Goal: Information Seeking & Learning: Learn about a topic

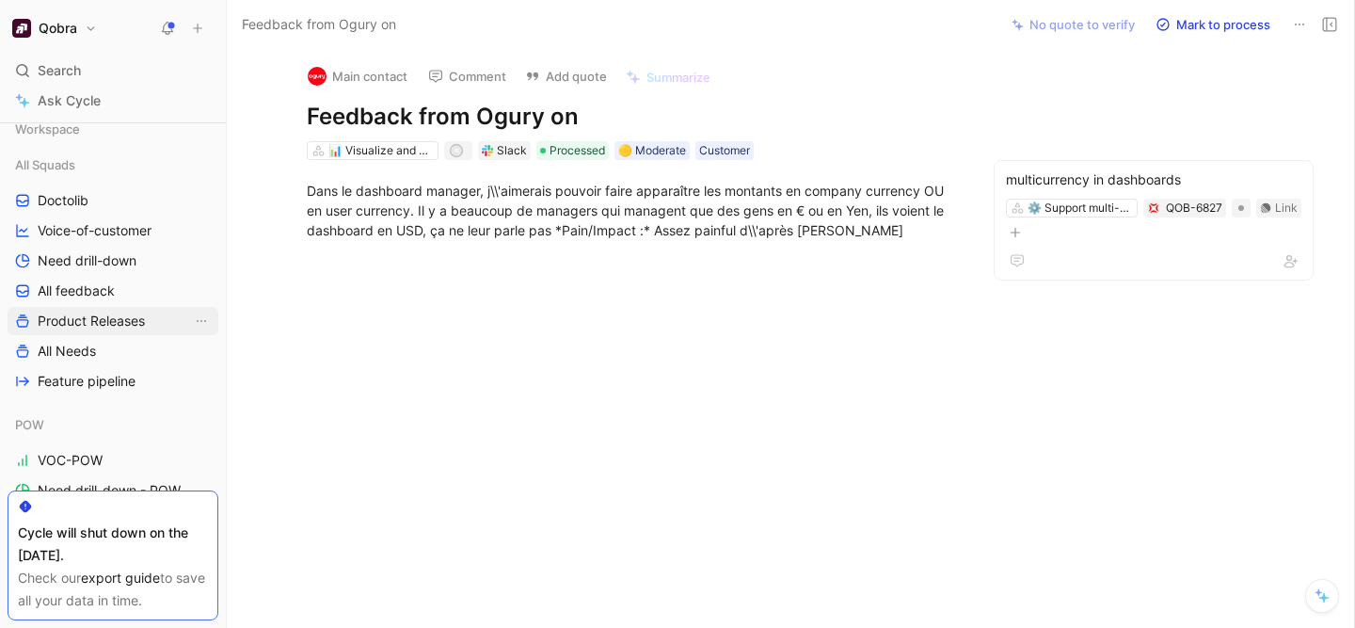
scroll to position [13, 0]
click at [78, 342] on span "All Needs" at bounding box center [67, 348] width 58 height 19
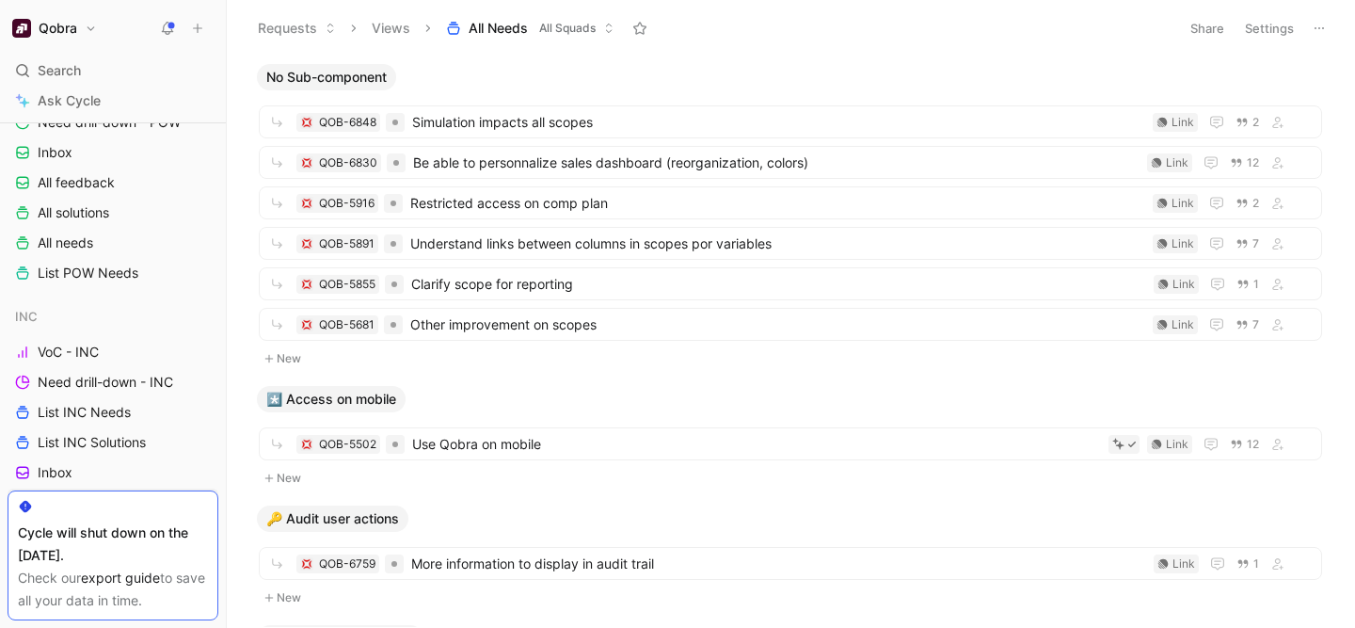
scroll to position [350, 0]
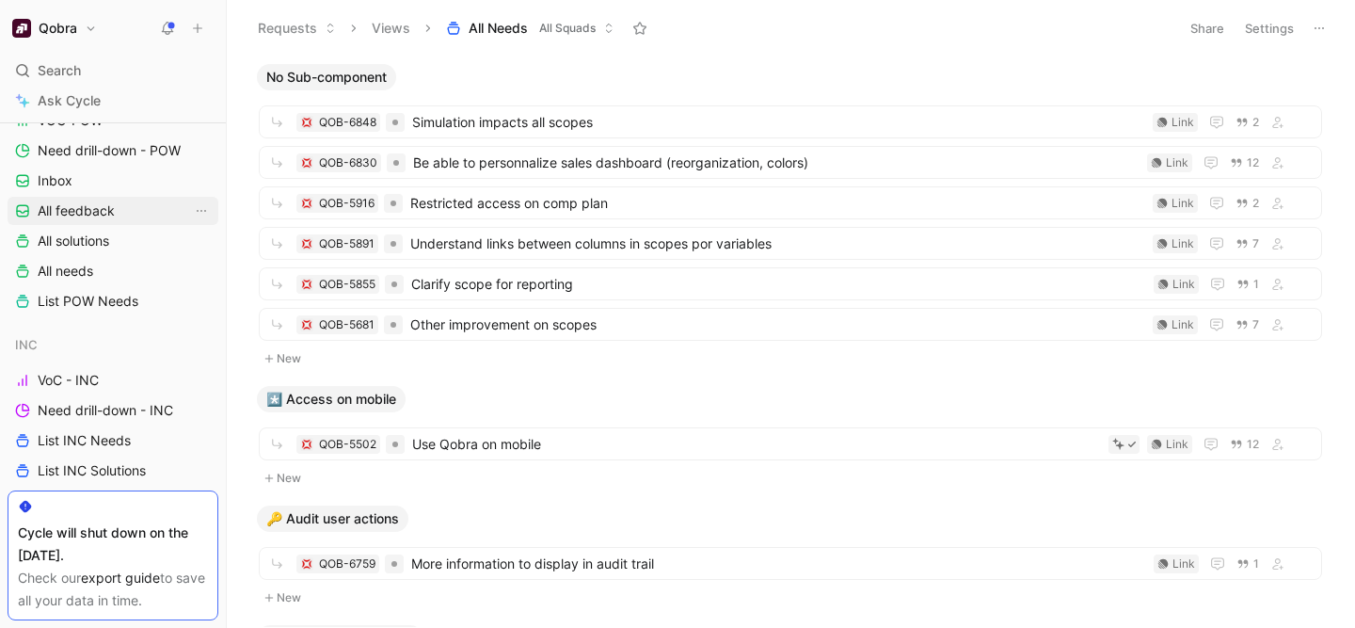
click at [83, 213] on span "All feedback" at bounding box center [76, 210] width 77 height 19
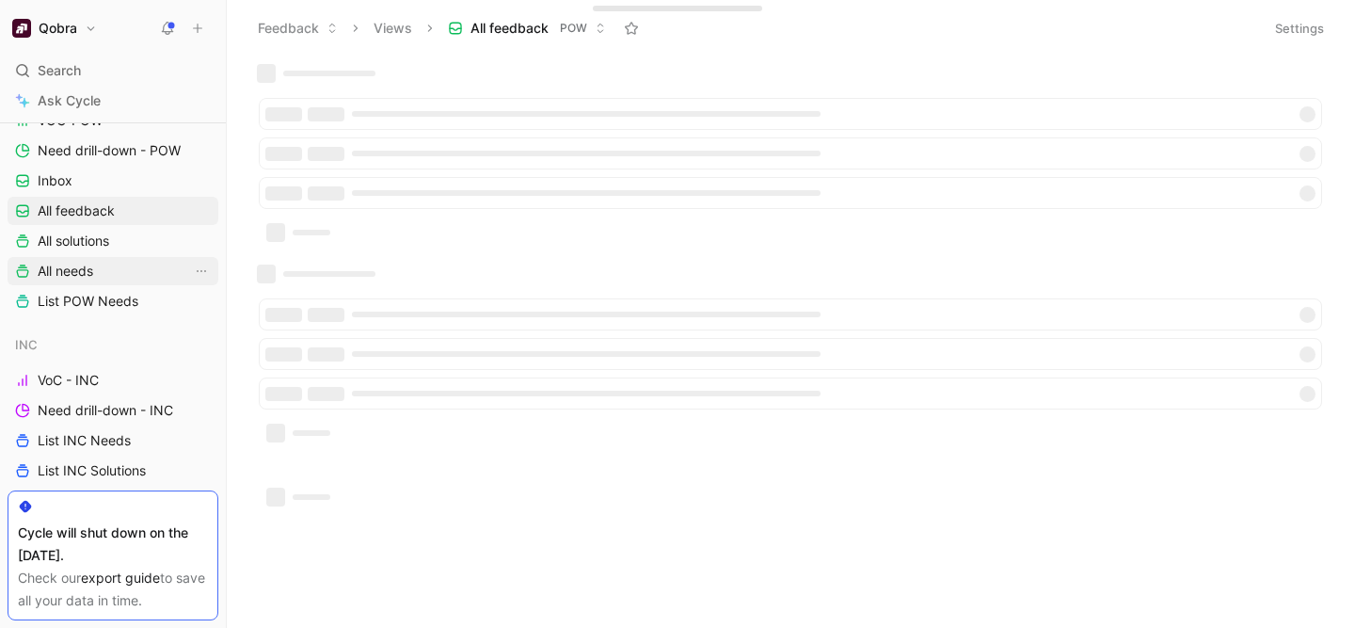
click at [88, 271] on span "All needs" at bounding box center [66, 271] width 56 height 19
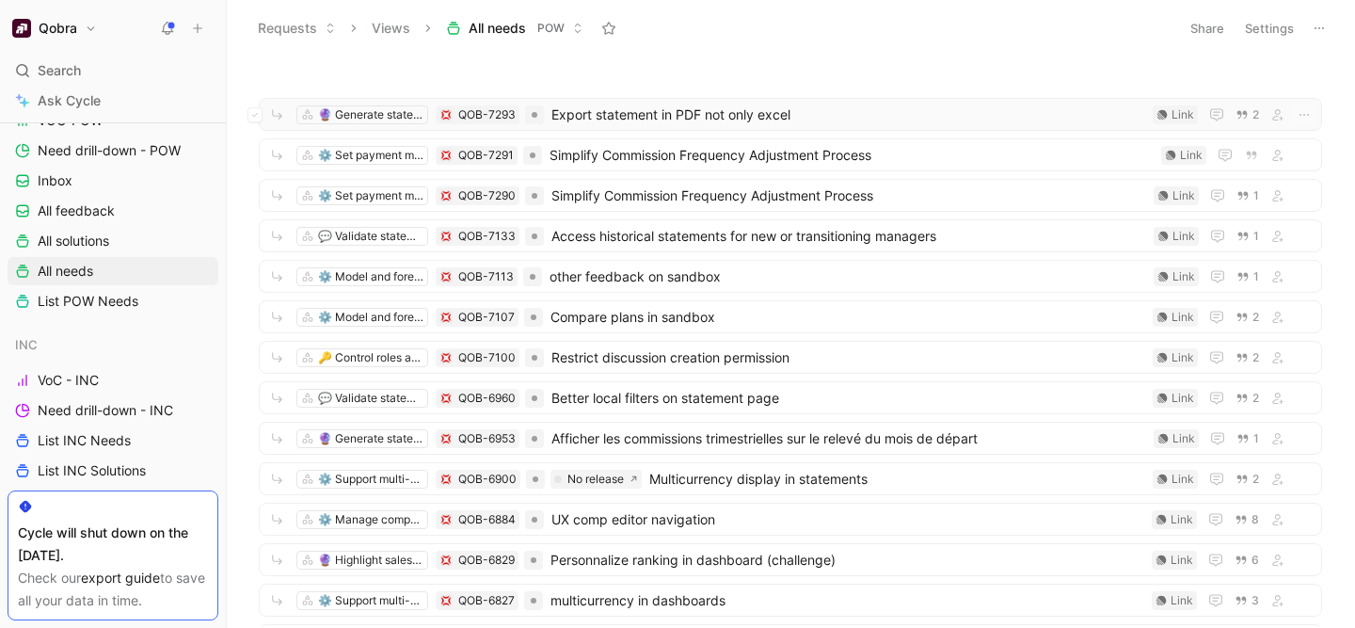
scroll to position [16, 0]
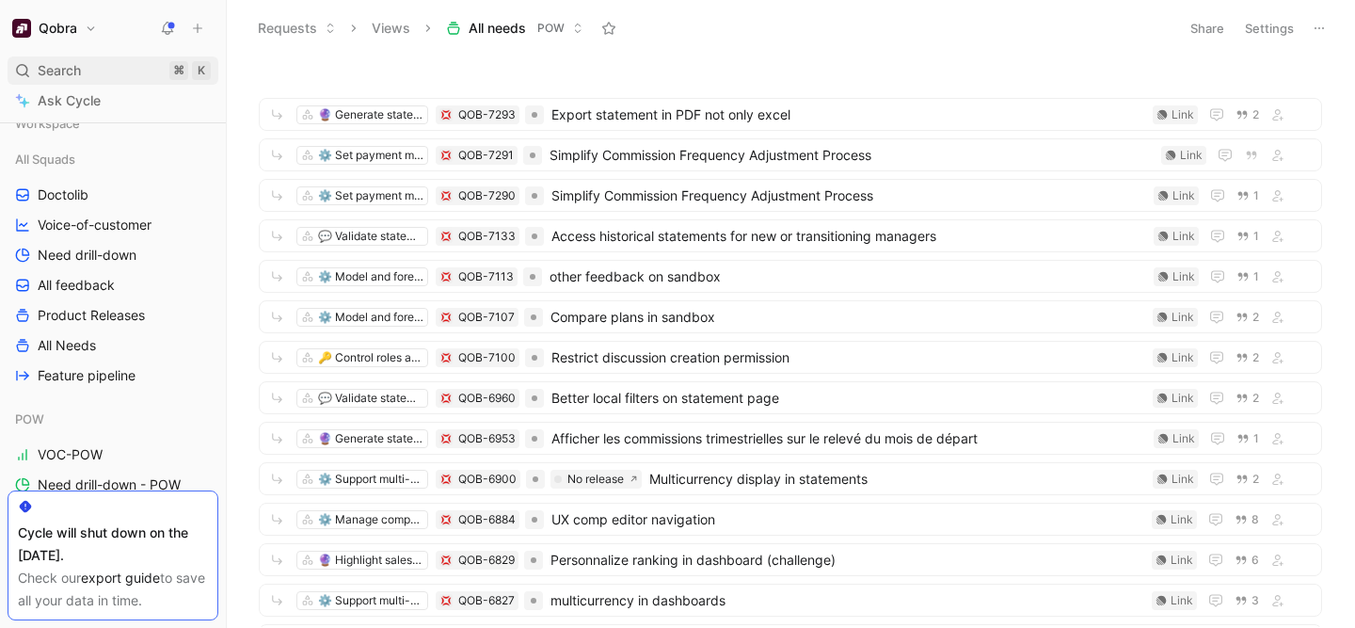
click at [22, 71] on icon at bounding box center [22, 70] width 15 height 15
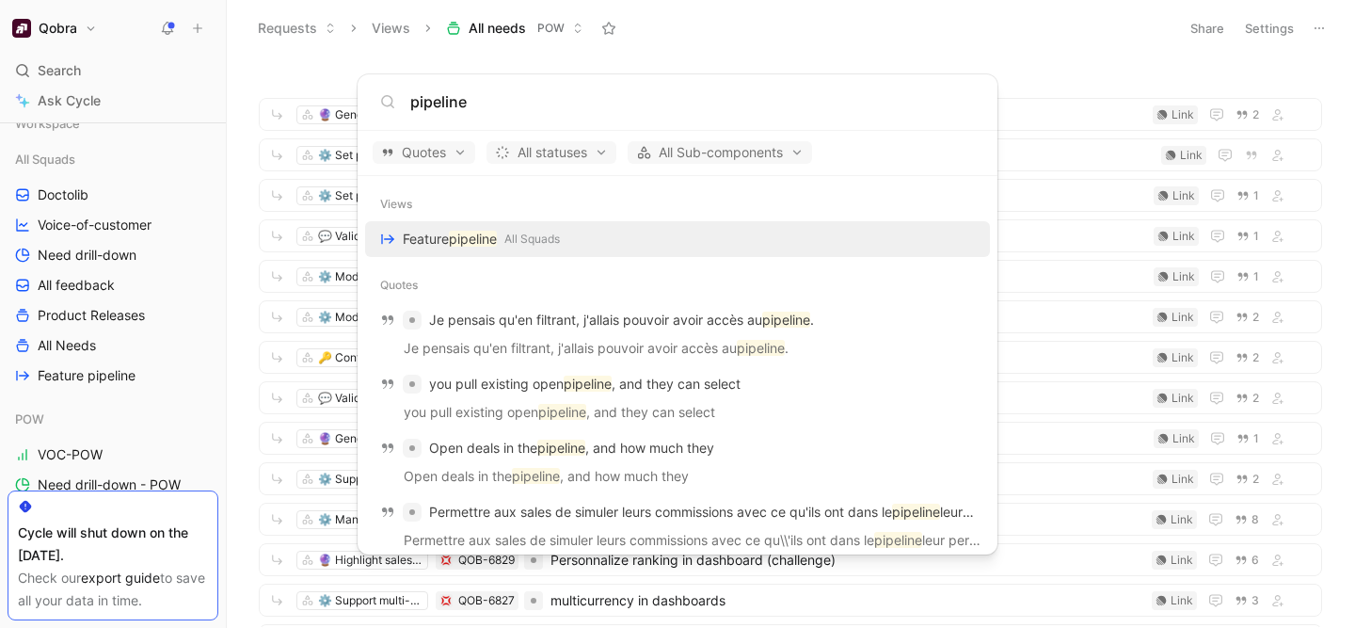
type input "pipeline"
click at [515, 247] on span "All Squads" at bounding box center [532, 239] width 56 height 19
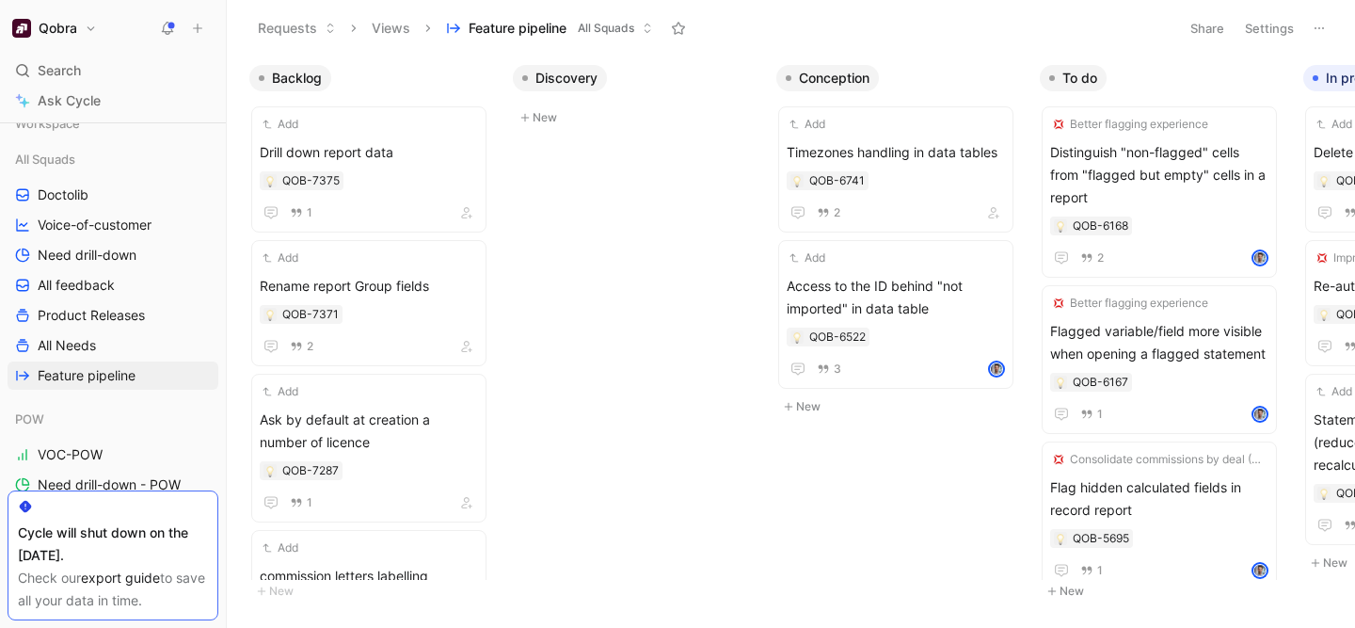
click at [632, 298] on div "Backlog Add Drill down report data QOB-7375 1 Add Rename report Group fields QO…" at bounding box center [791, 341] width 1128 height 571
click at [50, 75] on span "Search" at bounding box center [59, 70] width 43 height 23
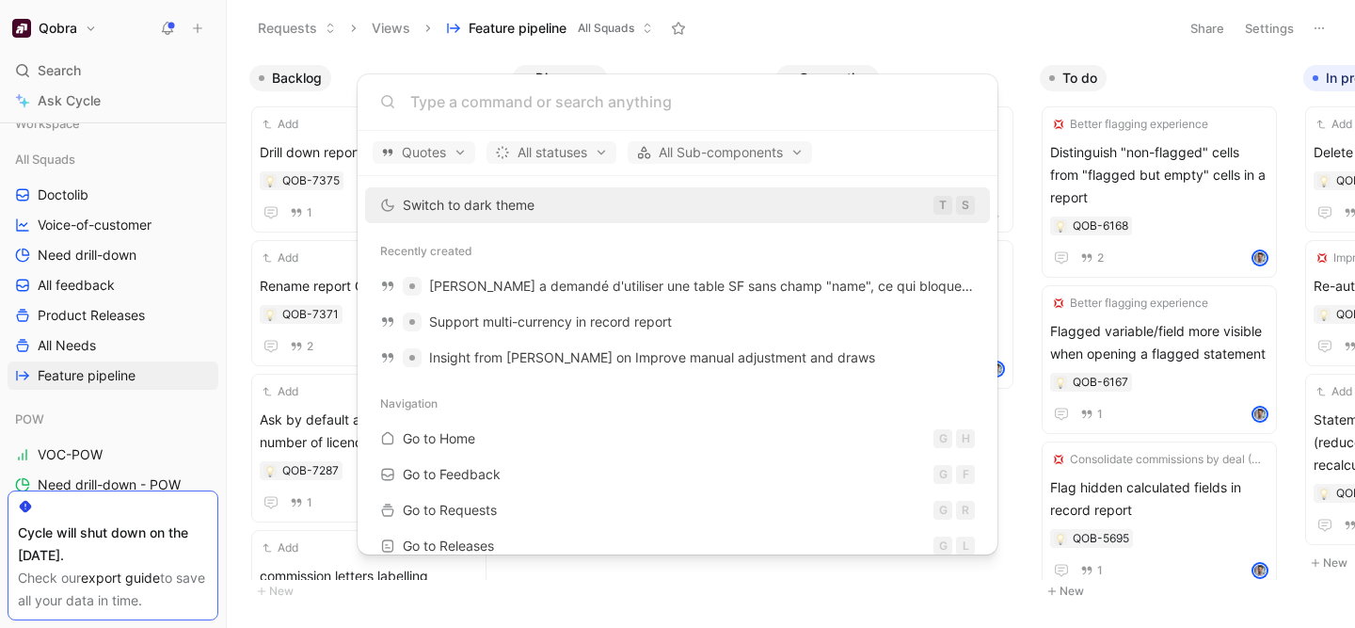
click at [67, 162] on body "Qobra Search ⌘ K Ask Cycle Workspace All Squads Doctolib Voice-of-customer Need…" at bounding box center [677, 314] width 1355 height 628
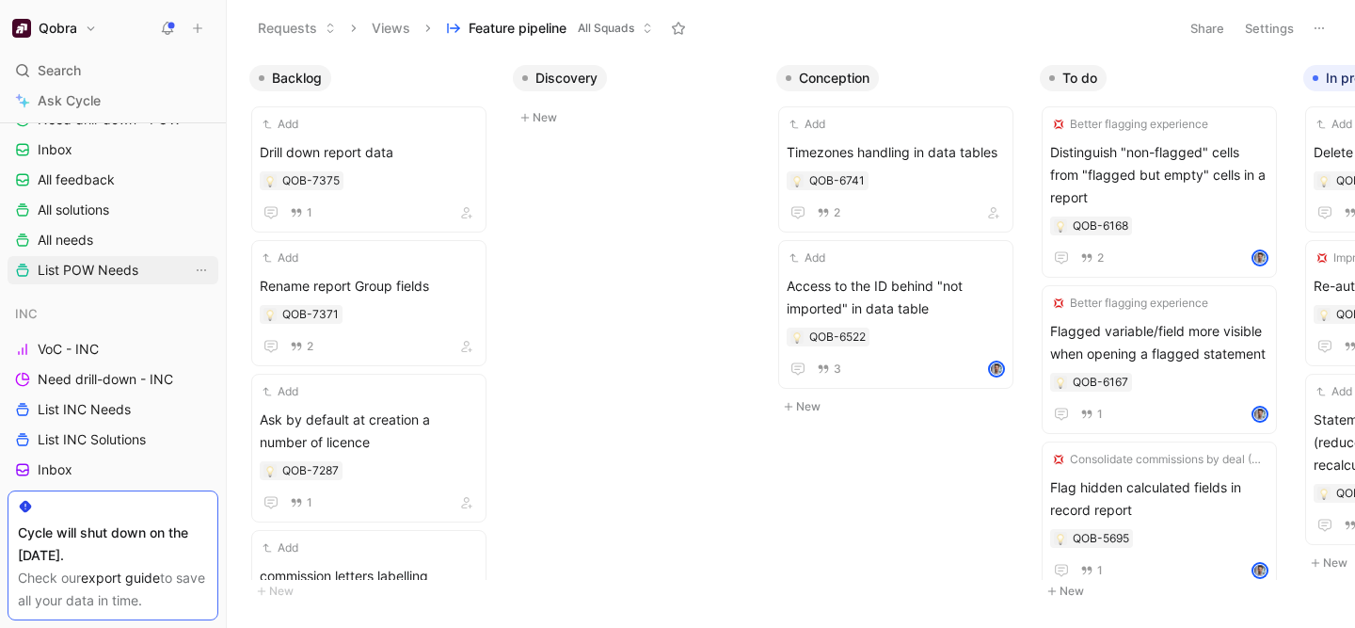
scroll to position [389, 0]
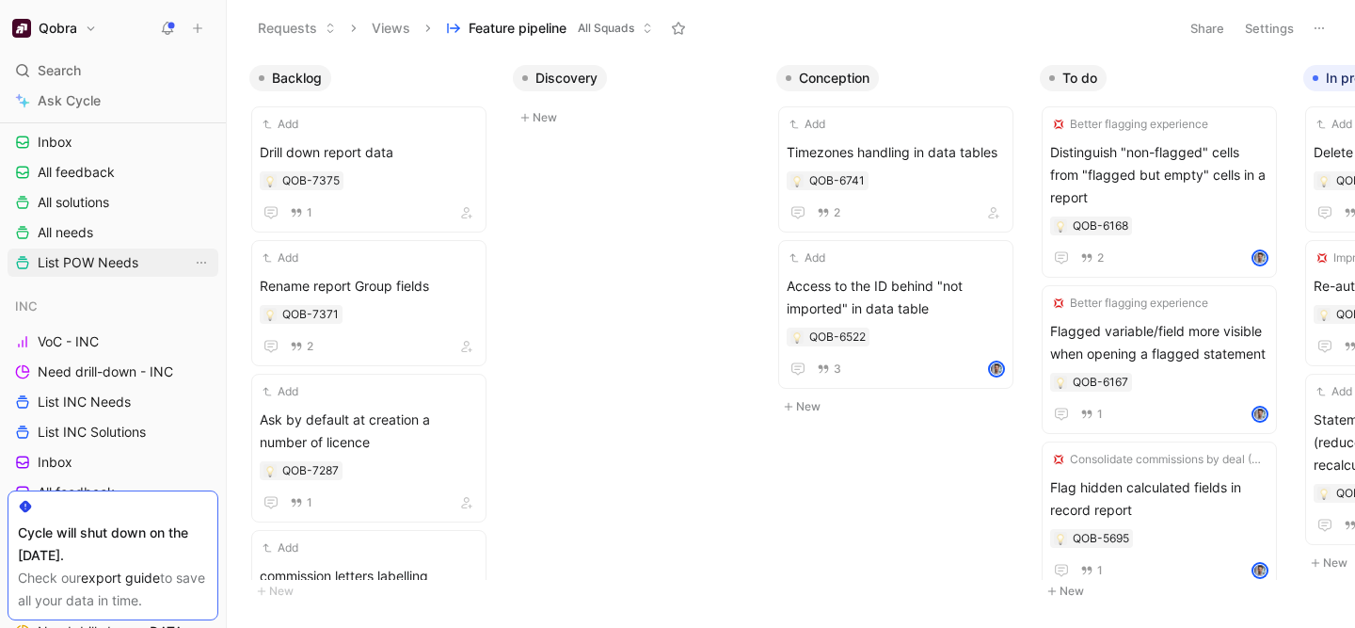
click at [66, 269] on span "List POW Needs" at bounding box center [88, 262] width 101 height 19
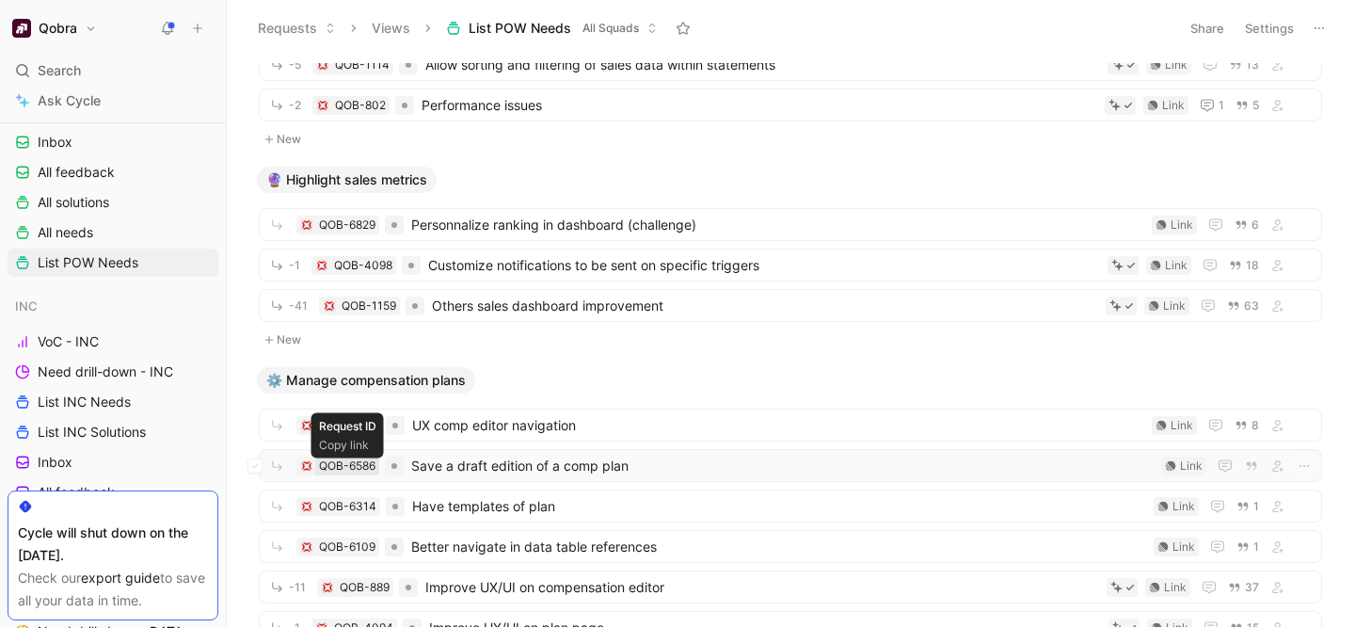
scroll to position [3096, 0]
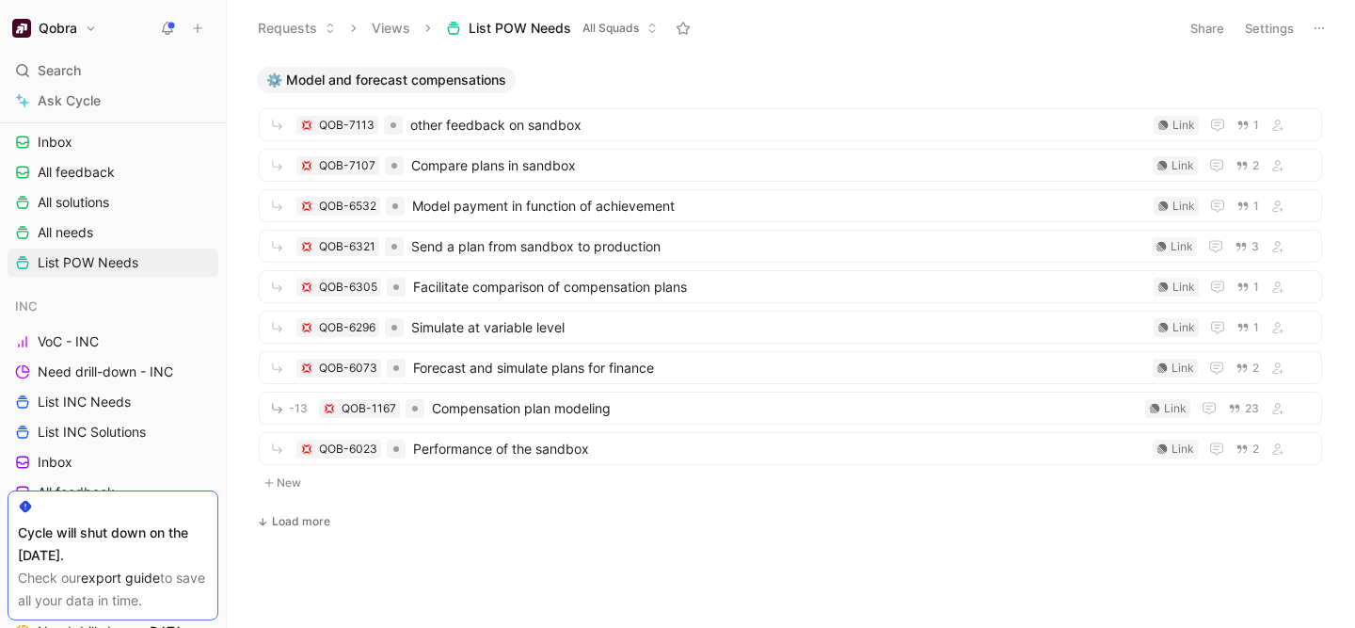
click at [284, 508] on div "*️⃣ Access on mobile New ⚙️ Configure calculation rules New *️⃣ Configure views…" at bounding box center [788, 345] width 1103 height 564
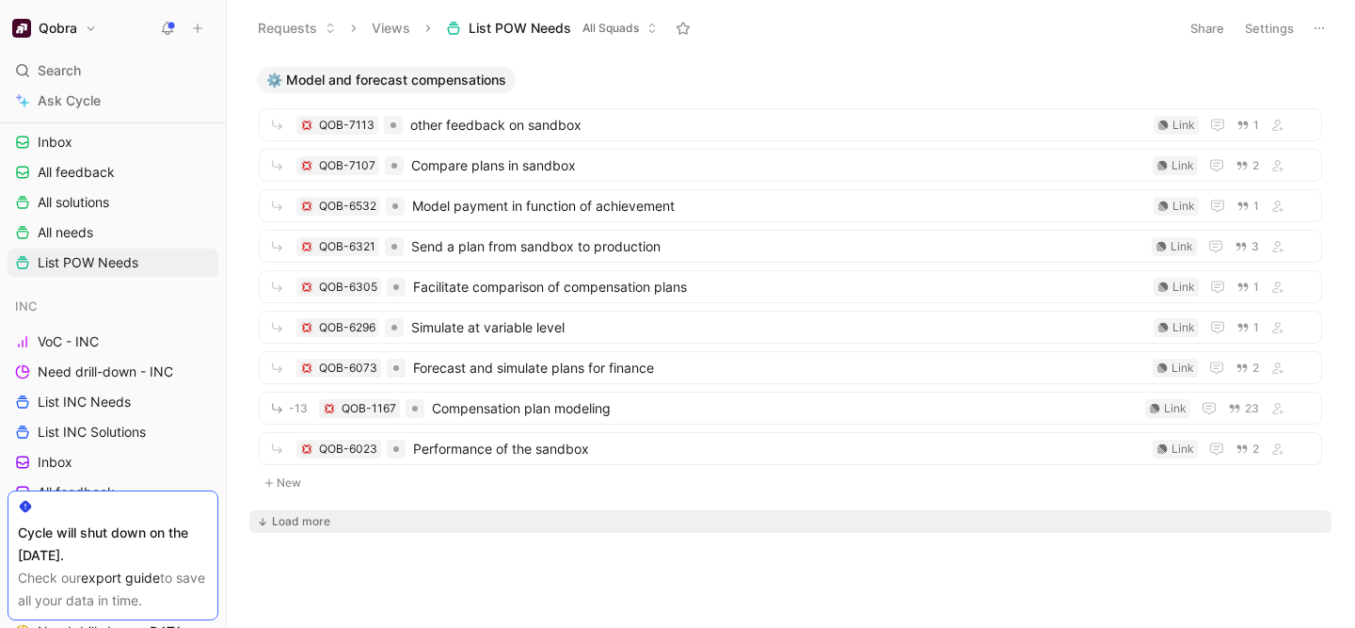
click at [289, 531] on button "Load more" at bounding box center [790, 521] width 1082 height 23
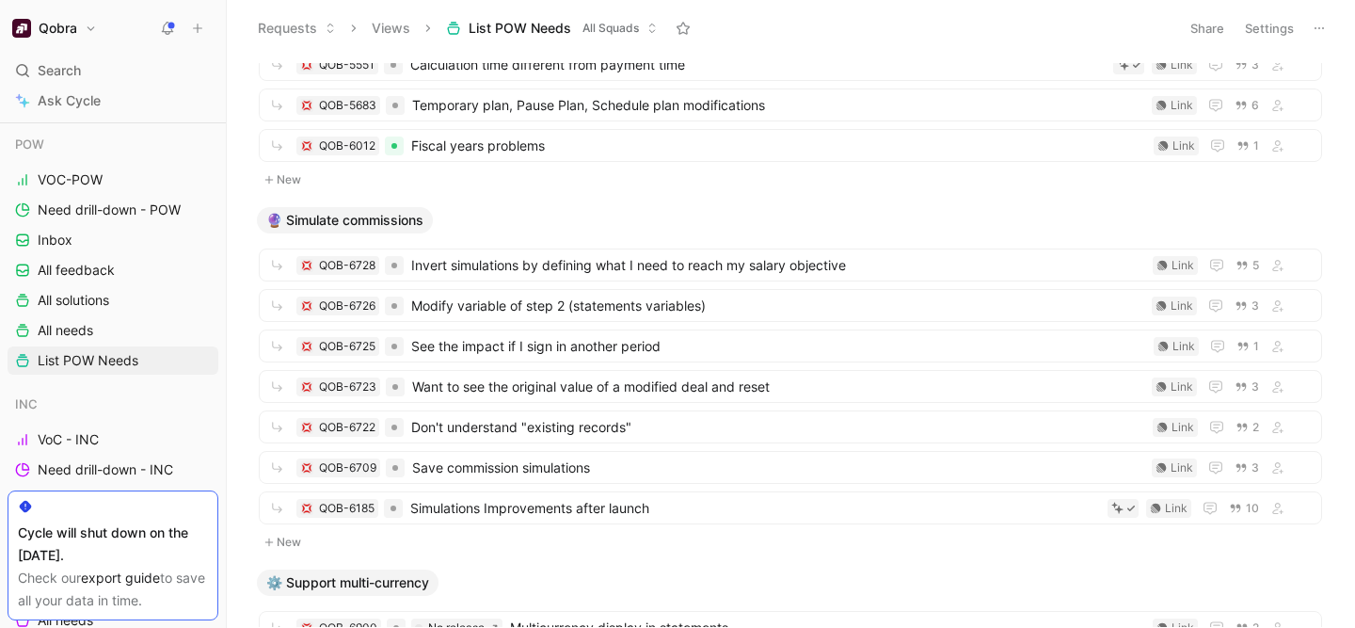
scroll to position [298, 0]
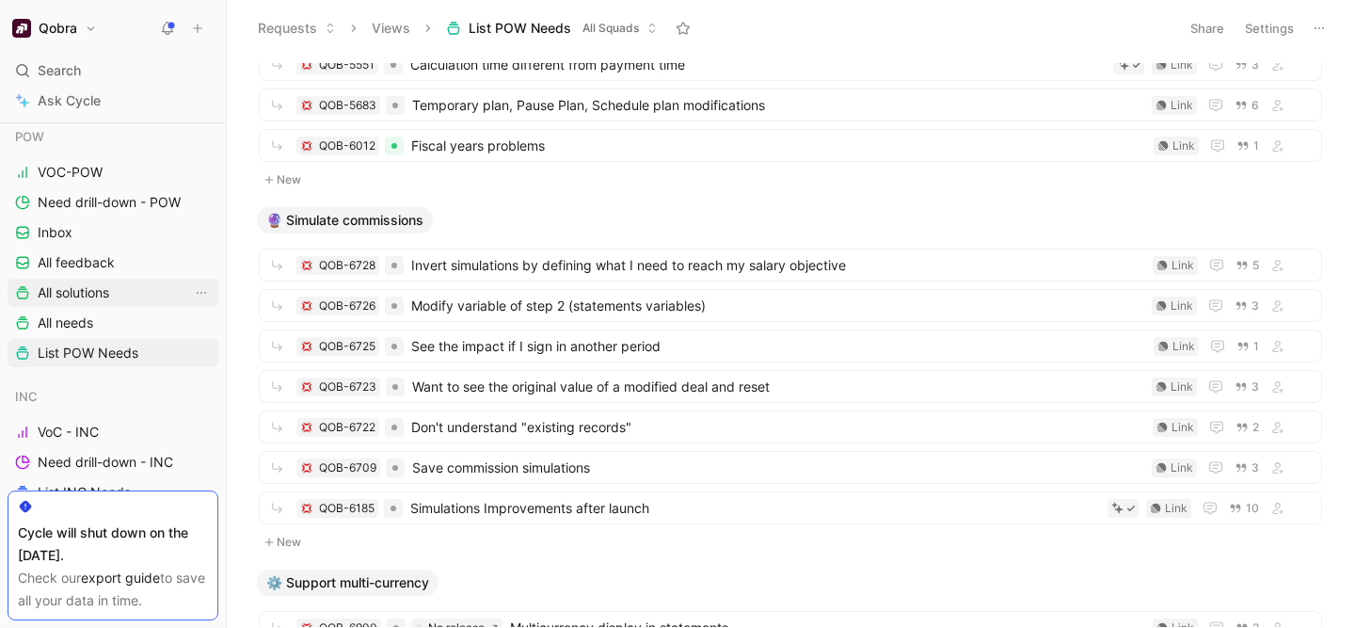
click at [88, 295] on span "All solutions" at bounding box center [74, 292] width 72 height 19
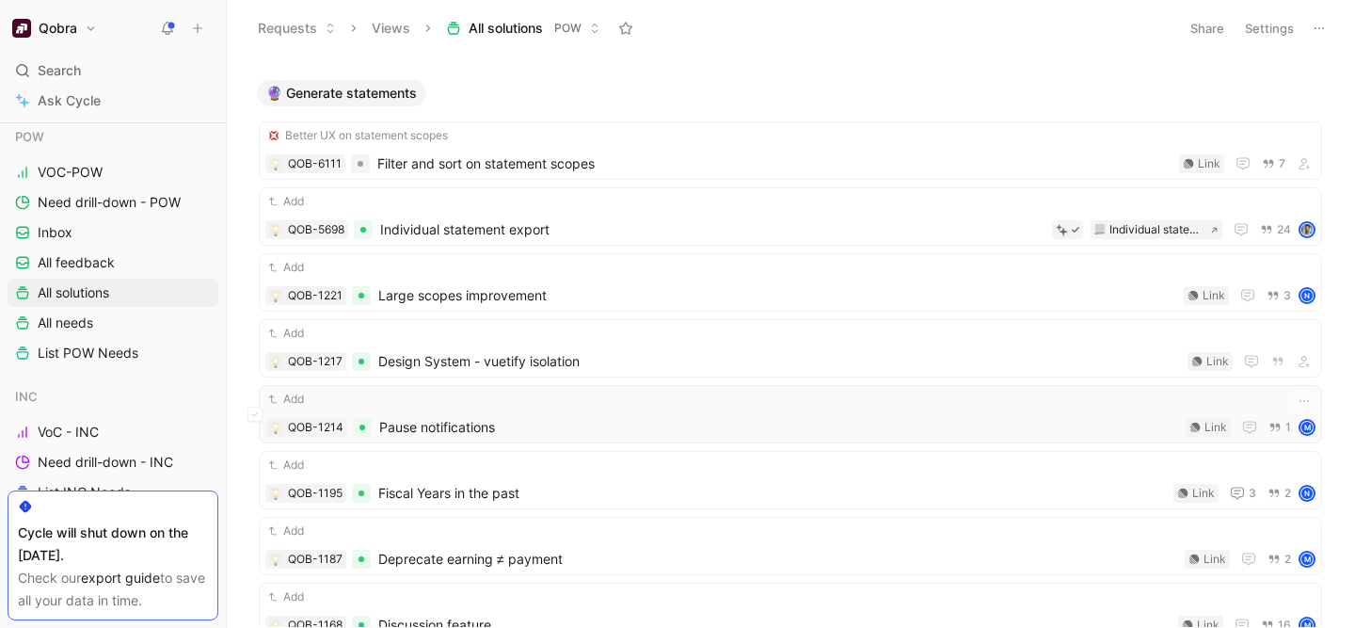
scroll to position [2689, 0]
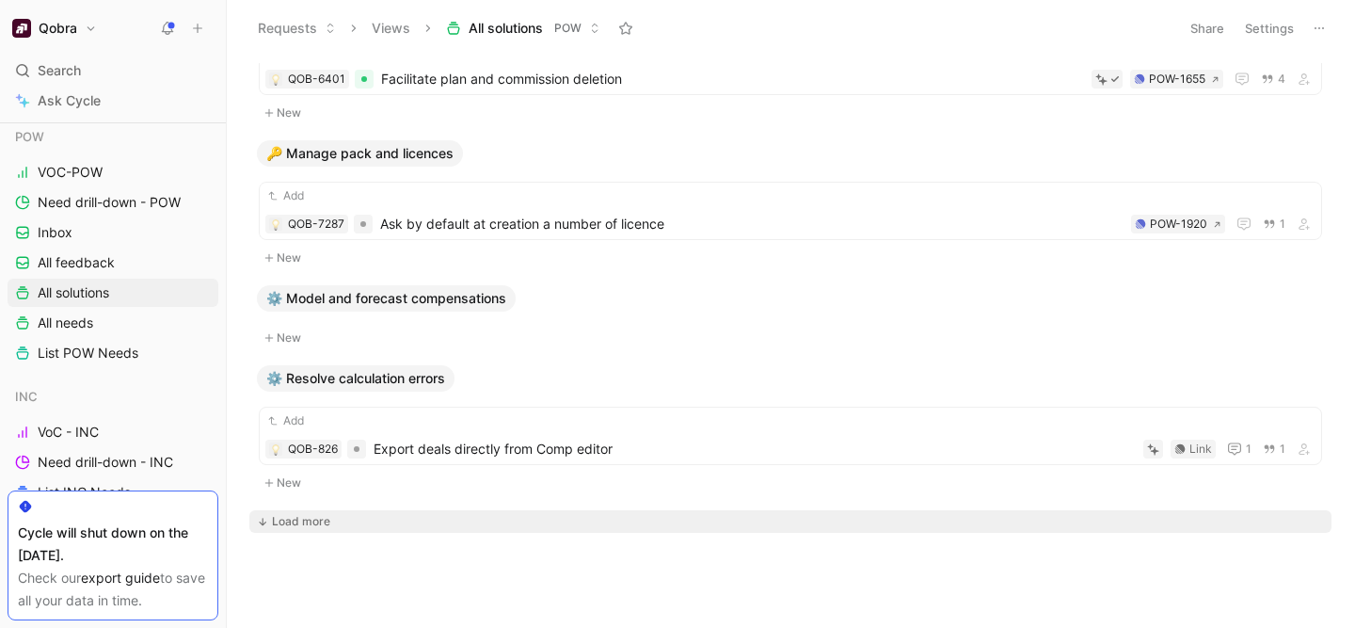
click at [299, 512] on div "Load more" at bounding box center [301, 521] width 58 height 19
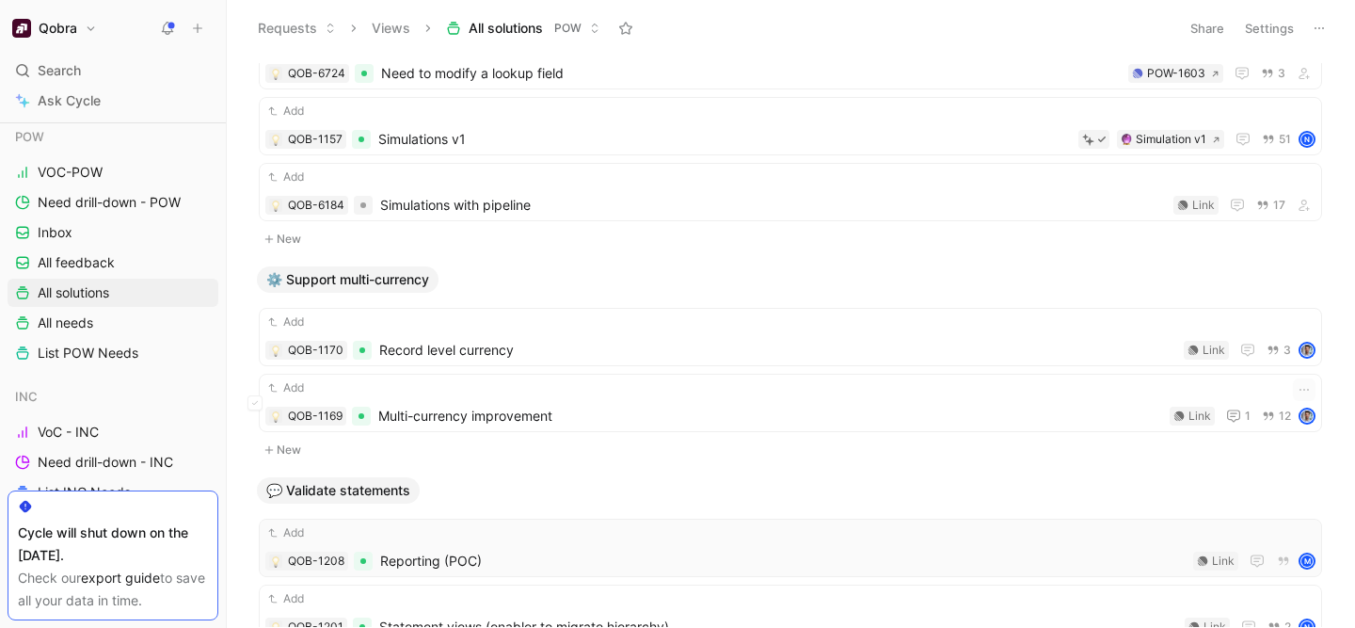
scroll to position [3238, 0]
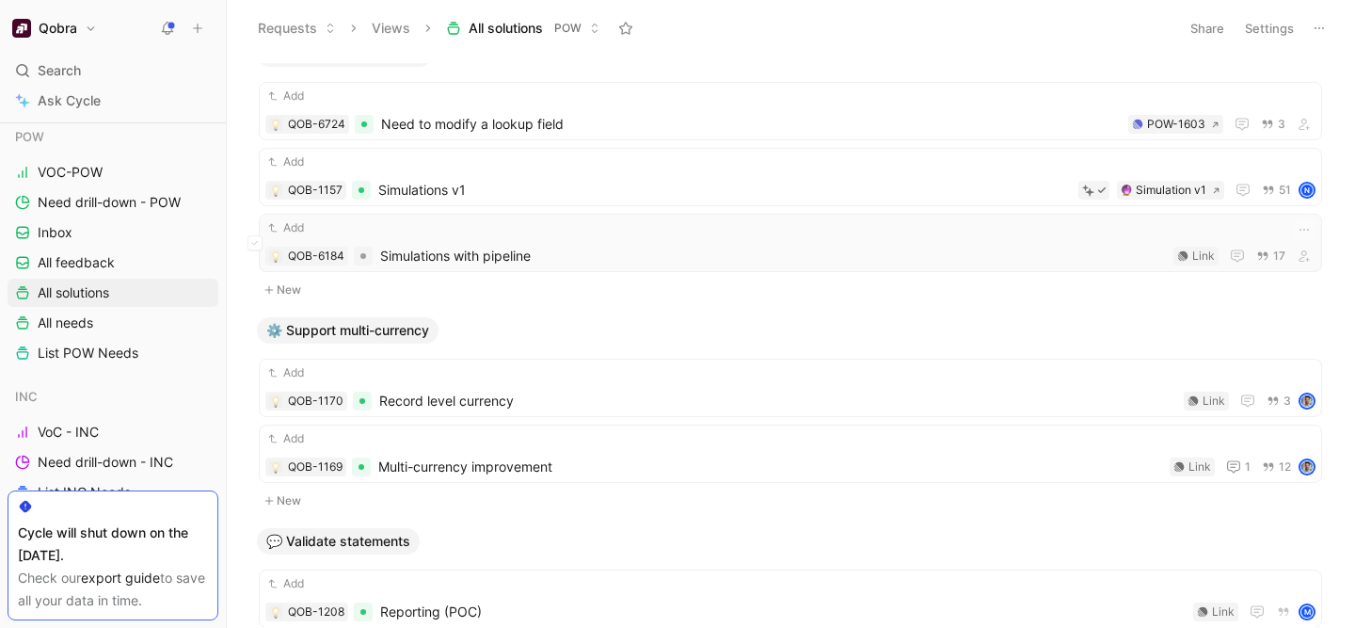
click at [551, 257] on span "Simulations with pipeline" at bounding box center [773, 256] width 786 height 23
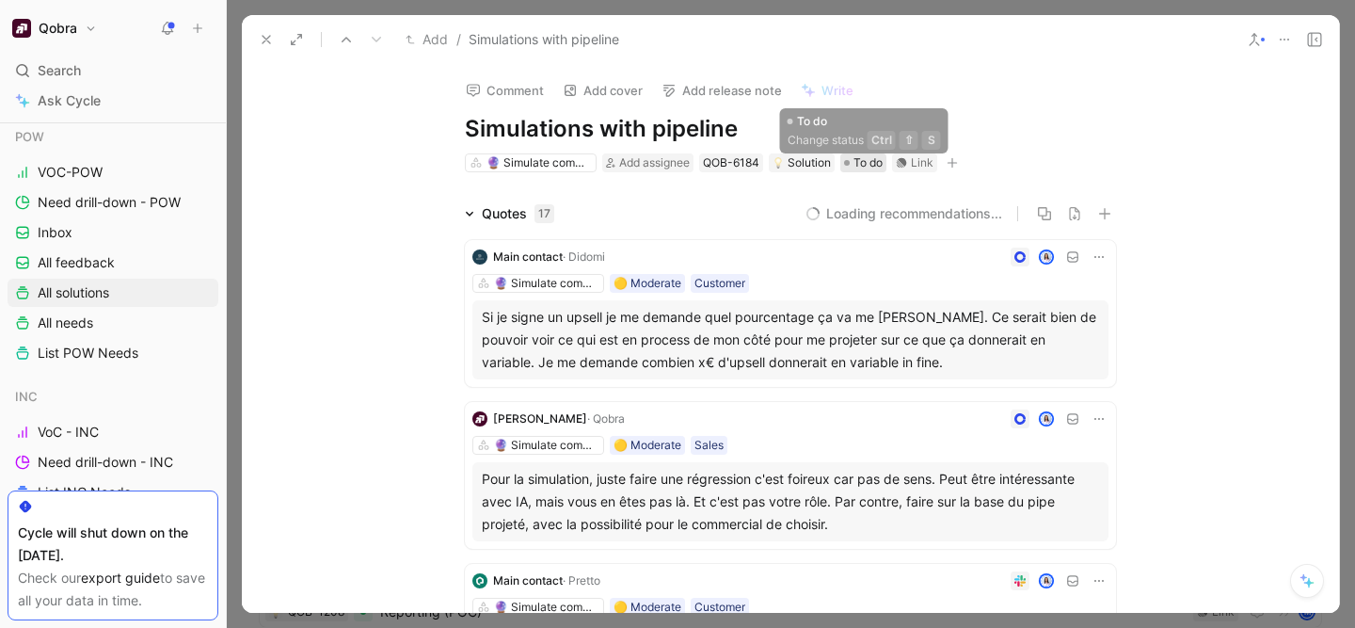
click at [845, 155] on div "To do" at bounding box center [863, 162] width 39 height 19
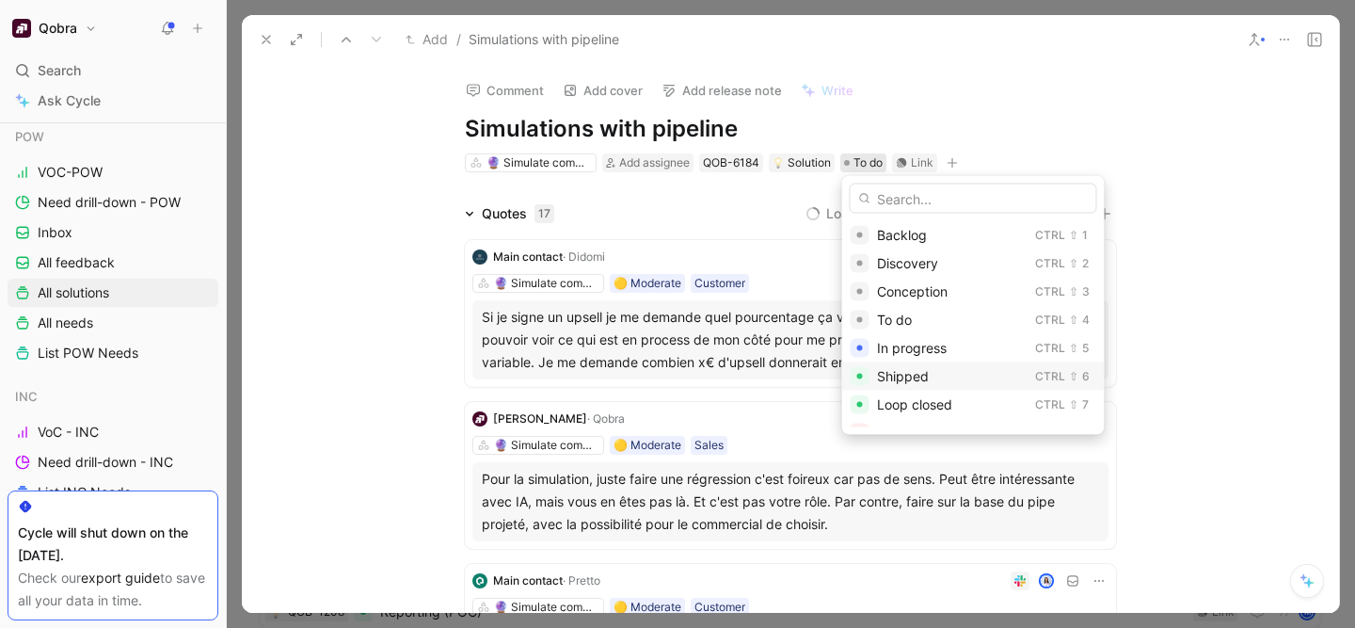
click at [915, 379] on span "Shipped" at bounding box center [903, 376] width 52 height 16
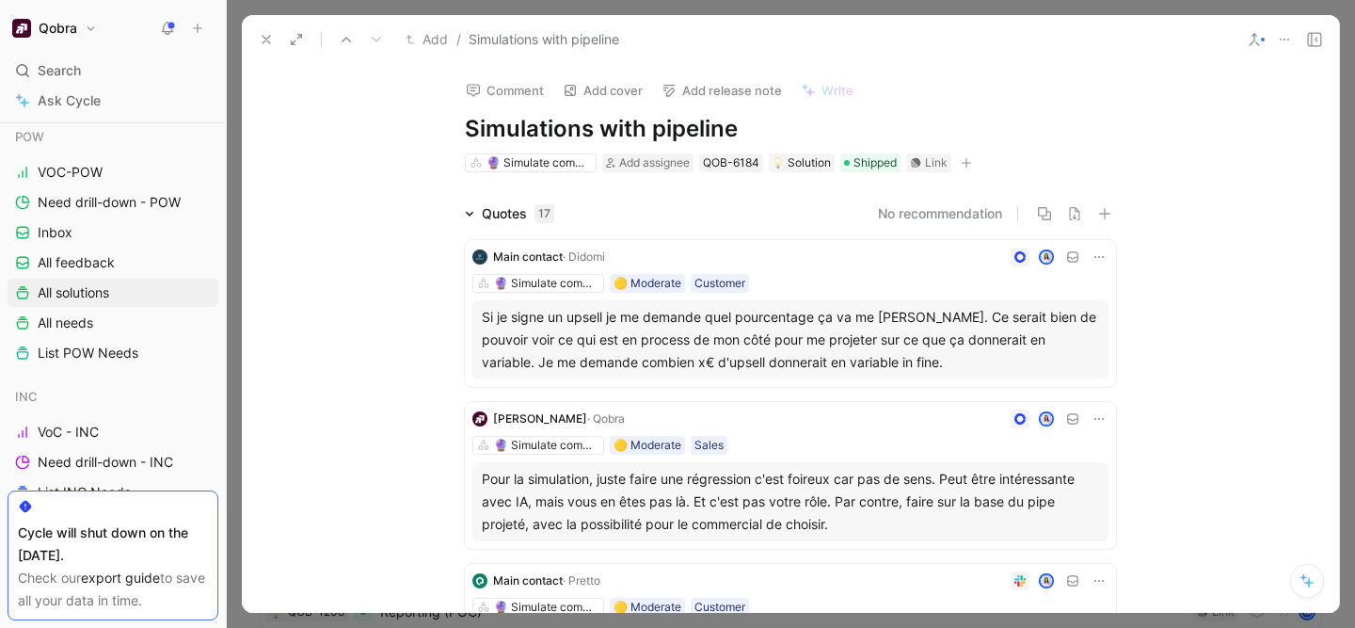
click at [1014, 107] on div "Comment Add cover Add release note Write Simulations with pipeline 🔮 Simulate c…" at bounding box center [790, 119] width 723 height 110
click at [822, 269] on div "Main contact · Didomi 🔮 Simulate commissions 🟡 Moderate Customer Si je signe un…" at bounding box center [790, 313] width 651 height 147
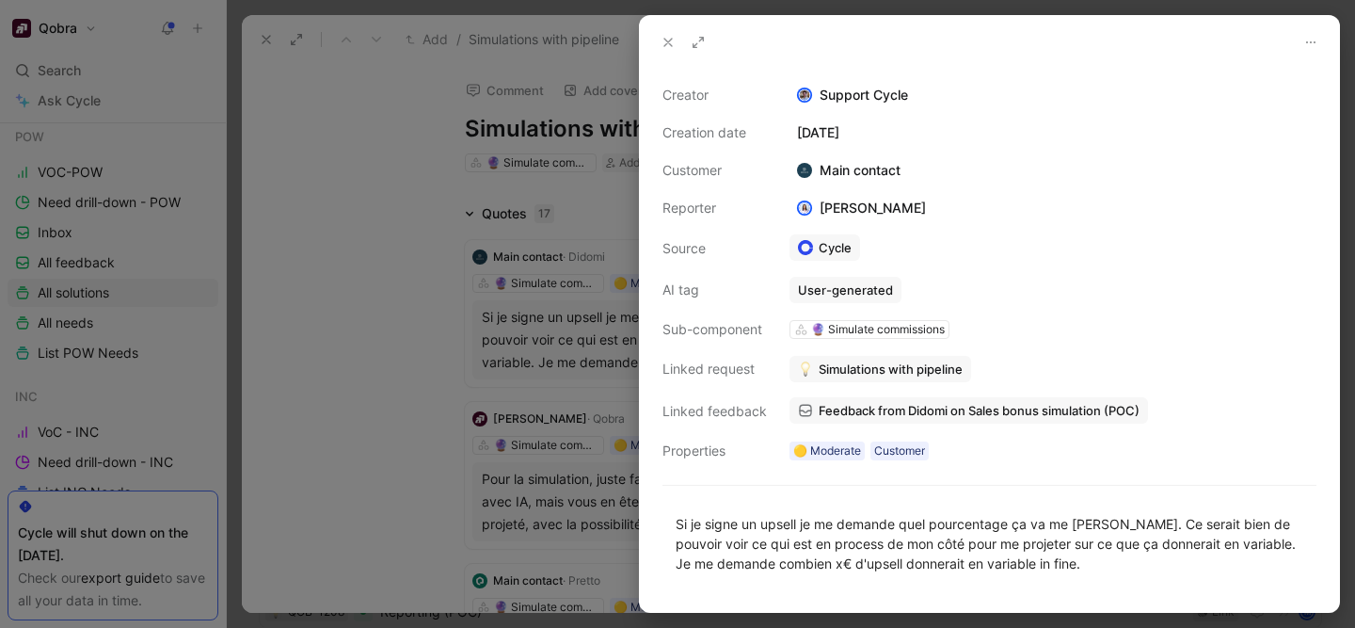
click at [335, 418] on div at bounding box center [677, 314] width 1355 height 628
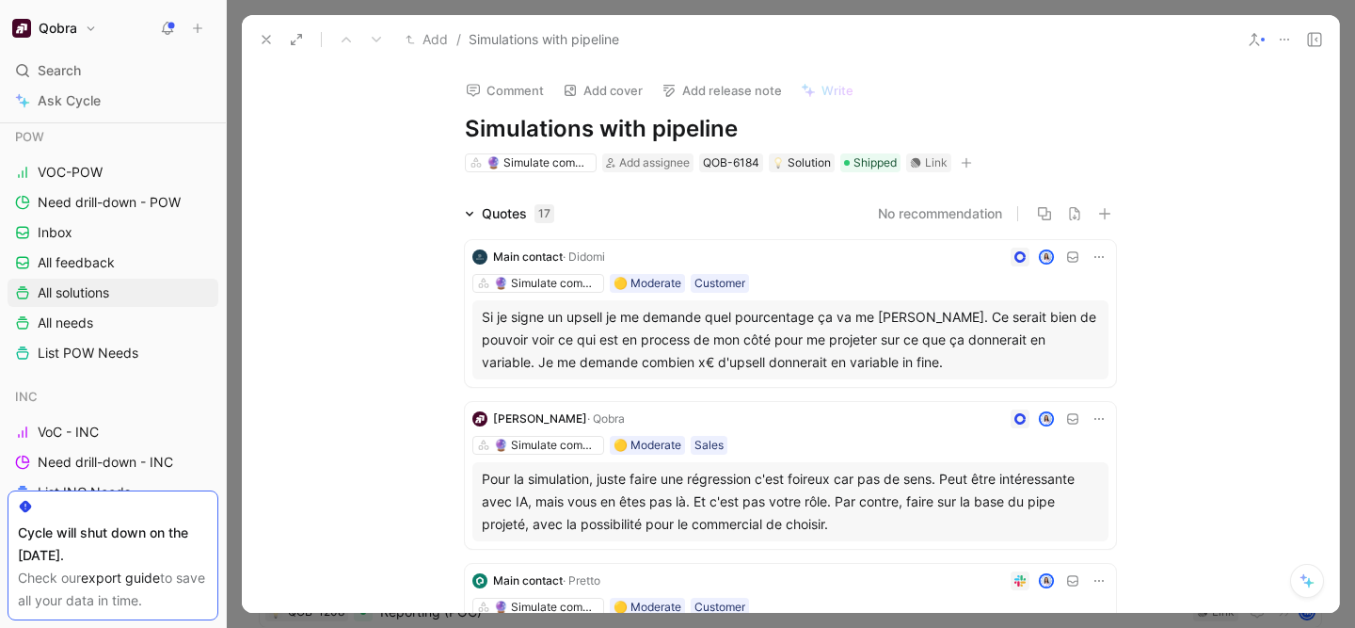
scroll to position [94, 0]
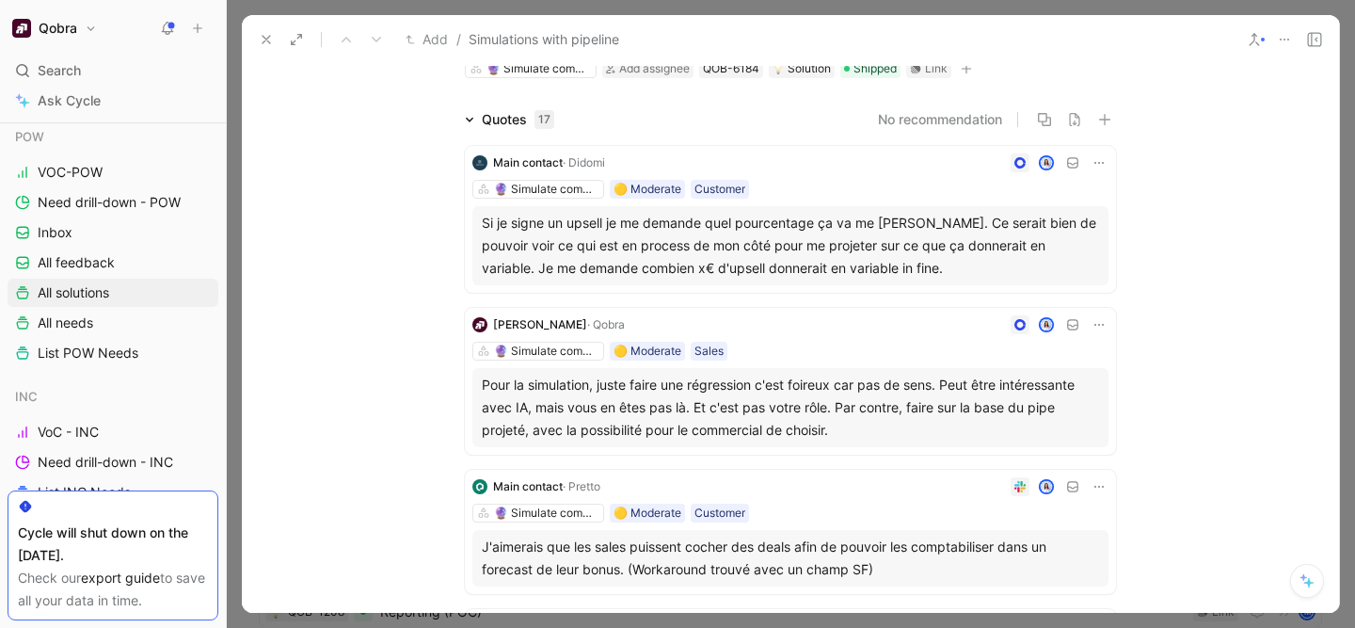
click at [909, 344] on div "🔮 Simulate commissions 🟡 Moderate Sales" at bounding box center [790, 351] width 636 height 19
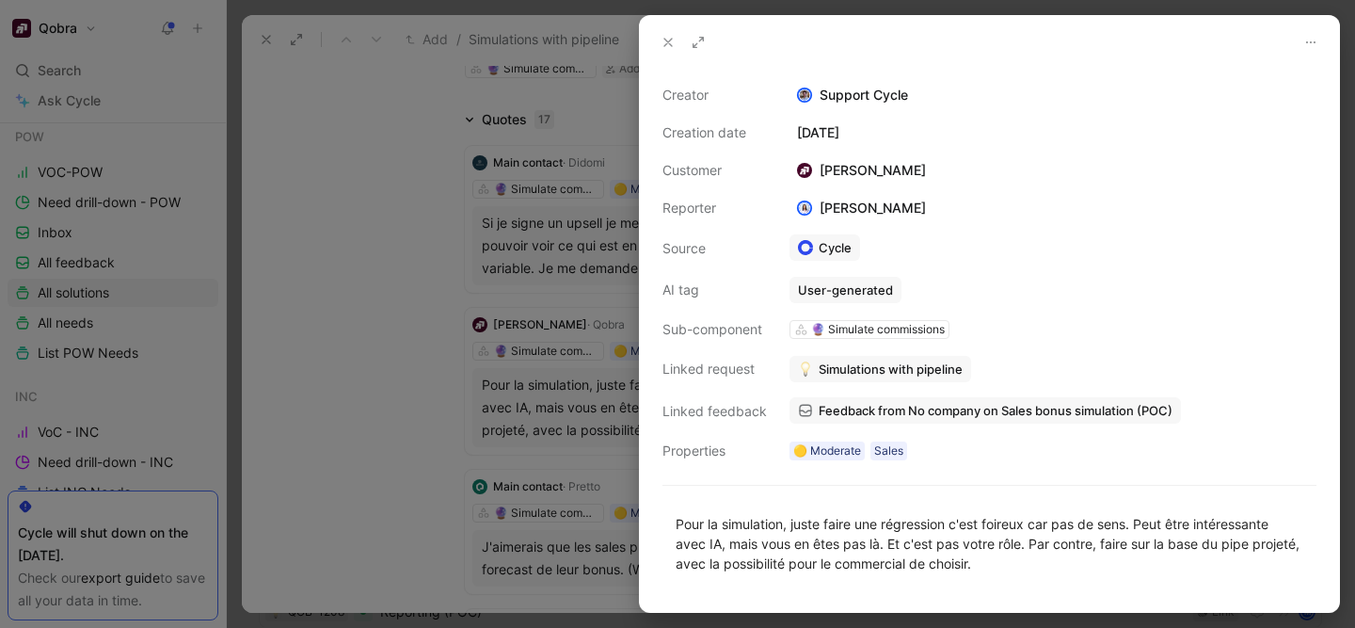
click at [407, 409] on div at bounding box center [677, 314] width 1355 height 628
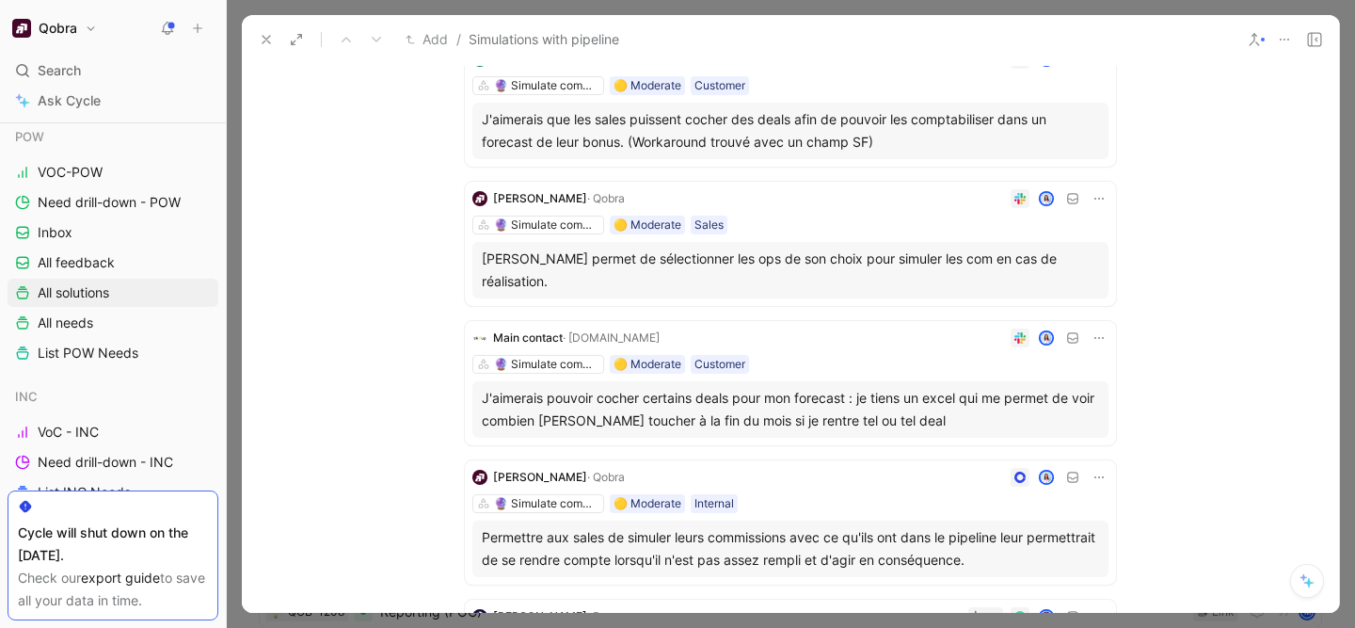
scroll to position [568, 0]
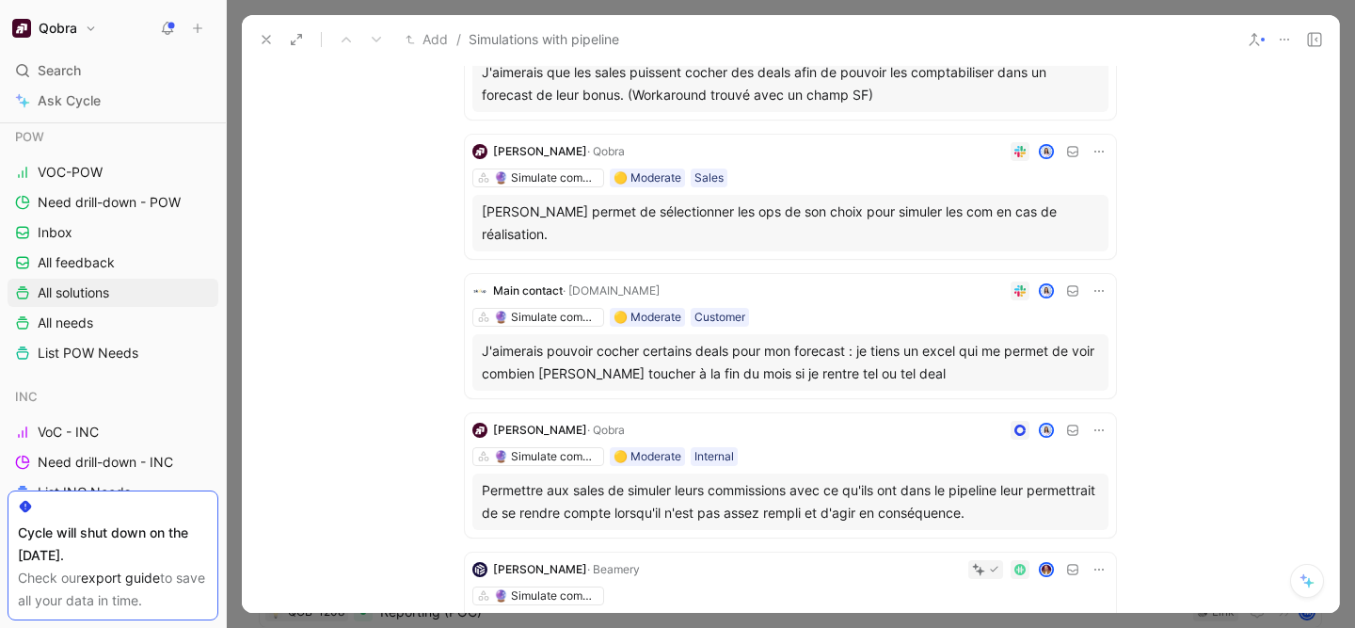
click at [817, 281] on div at bounding box center [887, 290] width 441 height 19
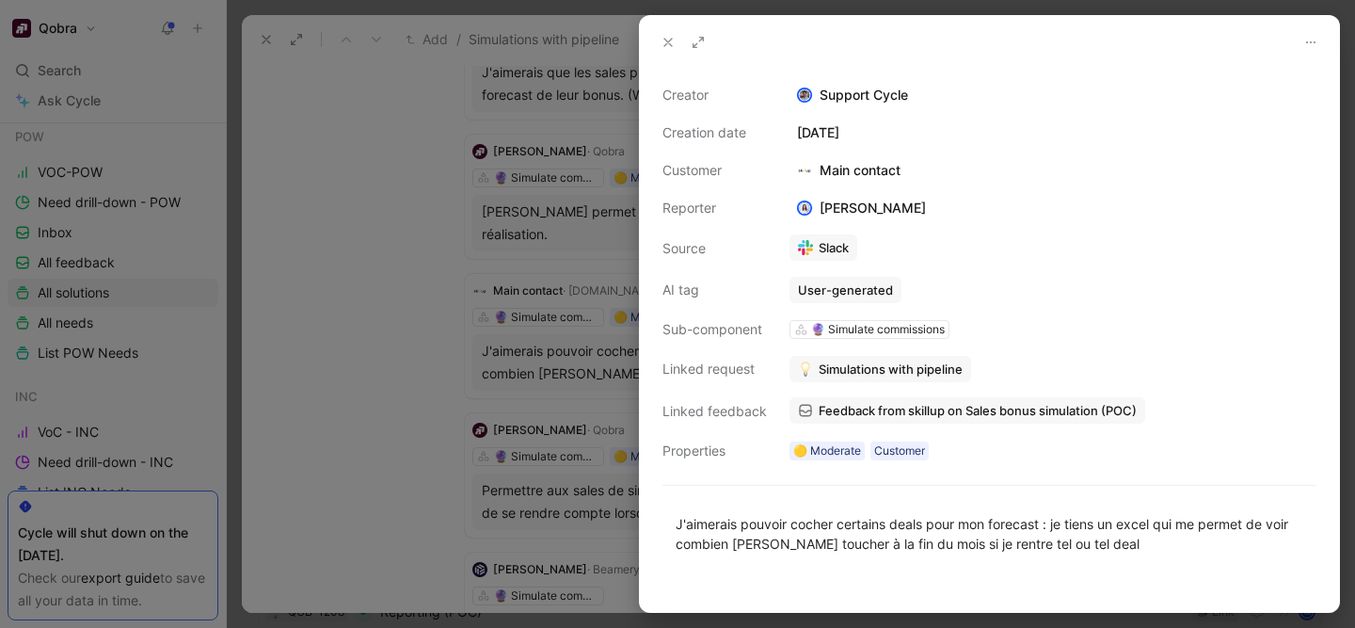
click at [828, 239] on link "Slack" at bounding box center [824, 247] width 68 height 26
